Goal: Task Accomplishment & Management: Complete application form

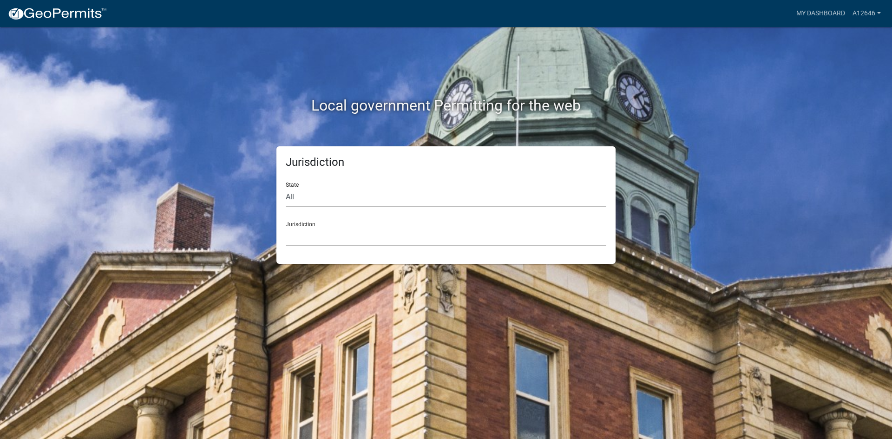
click at [305, 197] on select "All [US_STATE] [US_STATE] [US_STATE] [US_STATE] [US_STATE] [US_STATE] [US_STATE…" at bounding box center [446, 197] width 320 height 19
select select "[US_STATE]"
click at [286, 188] on select "All [US_STATE] [US_STATE] [US_STATE] [US_STATE] [US_STATE] [US_STATE] [US_STATE…" at bounding box center [446, 197] width 320 height 19
click at [309, 236] on select "City of [GEOGRAPHIC_DATA], [US_STATE] City of [GEOGRAPHIC_DATA], [US_STATE] Cit…" at bounding box center [446, 236] width 320 height 19
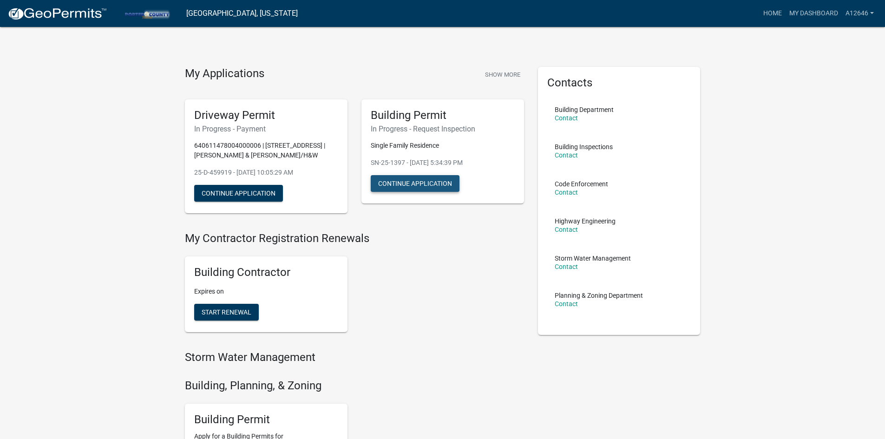
click at [423, 185] on button "Continue Application" at bounding box center [415, 183] width 89 height 17
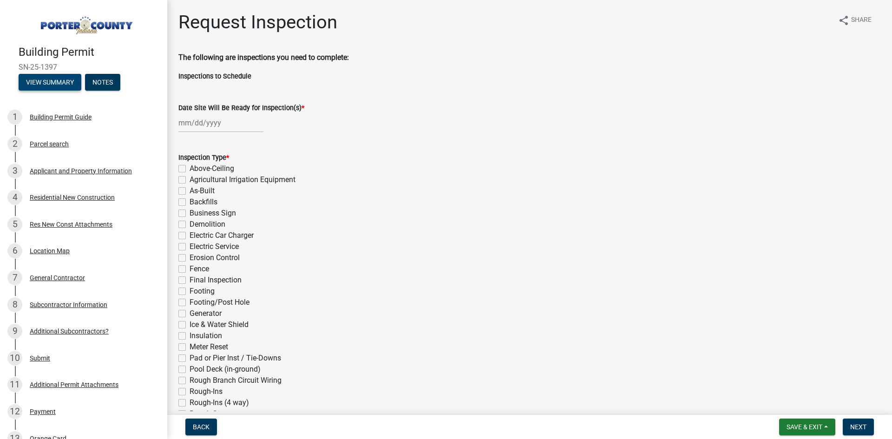
click at [59, 79] on button "View Summary" at bounding box center [50, 82] width 63 height 17
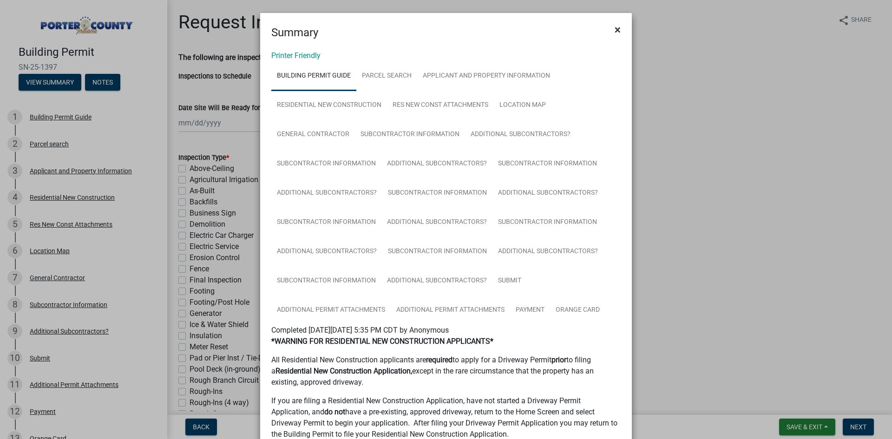
click at [609, 23] on button "×" at bounding box center [617, 30] width 21 height 26
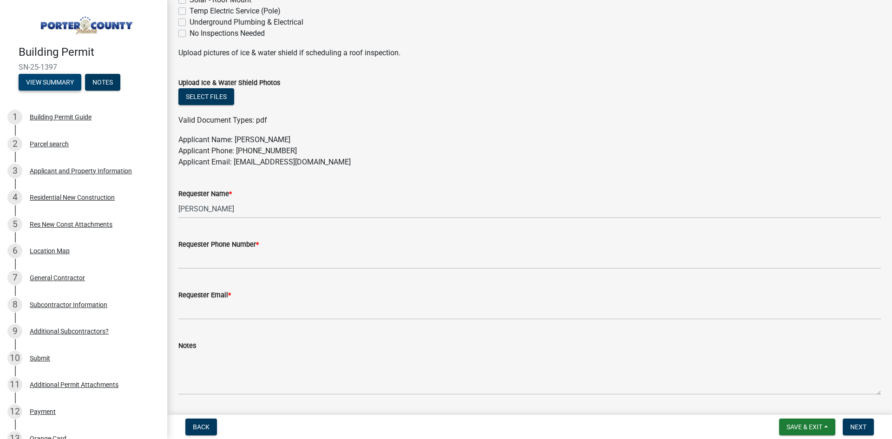
scroll to position [417, 0]
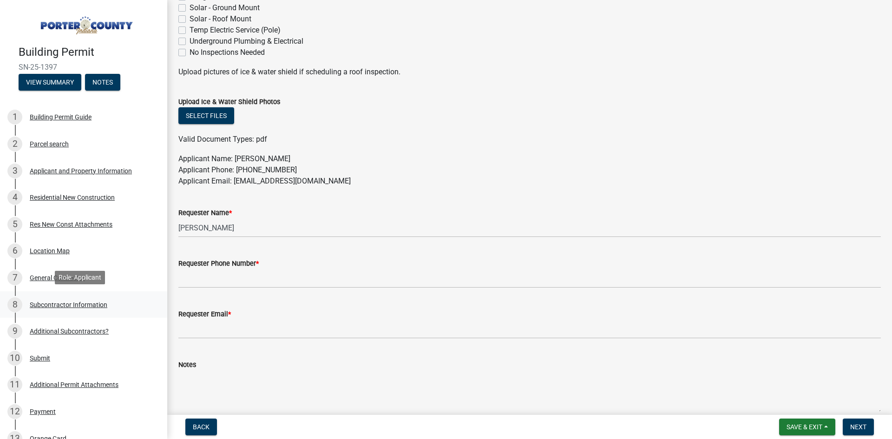
click at [50, 304] on div "Subcontractor Information" at bounding box center [69, 304] width 78 height 7
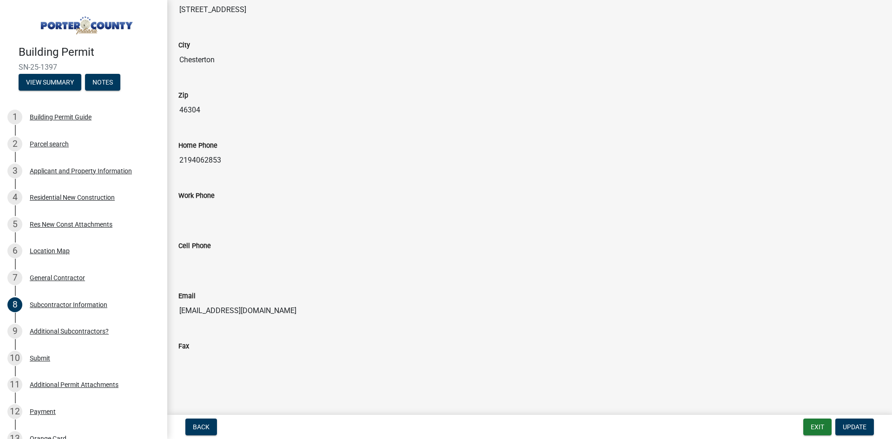
scroll to position [229, 0]
click at [844, 430] on span "Update" at bounding box center [854, 426] width 24 height 7
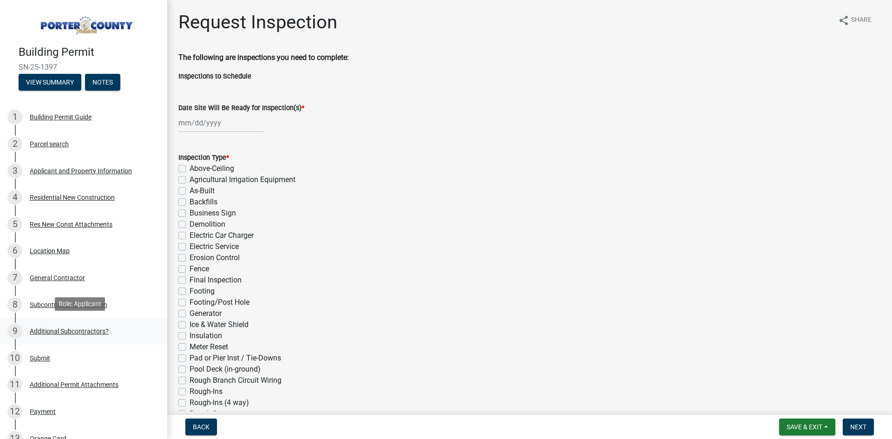
click at [66, 332] on div "Additional Subcontractors?" at bounding box center [69, 331] width 79 height 7
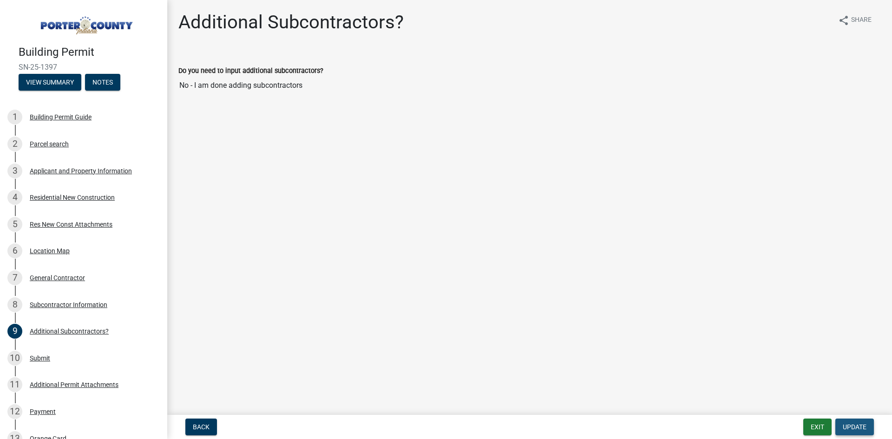
click at [868, 427] on button "Update" at bounding box center [854, 426] width 39 height 17
click at [859, 428] on span "Update" at bounding box center [854, 426] width 24 height 7
drag, startPoint x: 63, startPoint y: 64, endPoint x: 0, endPoint y: 63, distance: 63.2
click at [0, 63] on header "Building Permit SN-25-1397 View Summary Notes" at bounding box center [83, 50] width 167 height 100
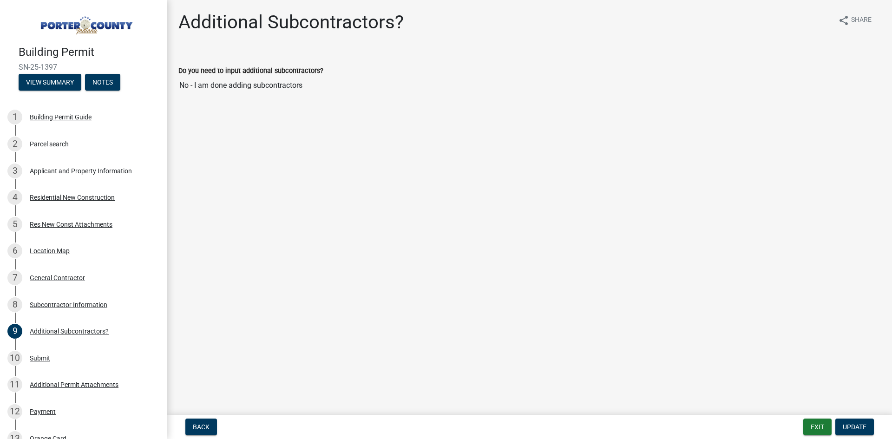
copy span "SN-25-1397"
